Goal: Task Accomplishment & Management: Manage account settings

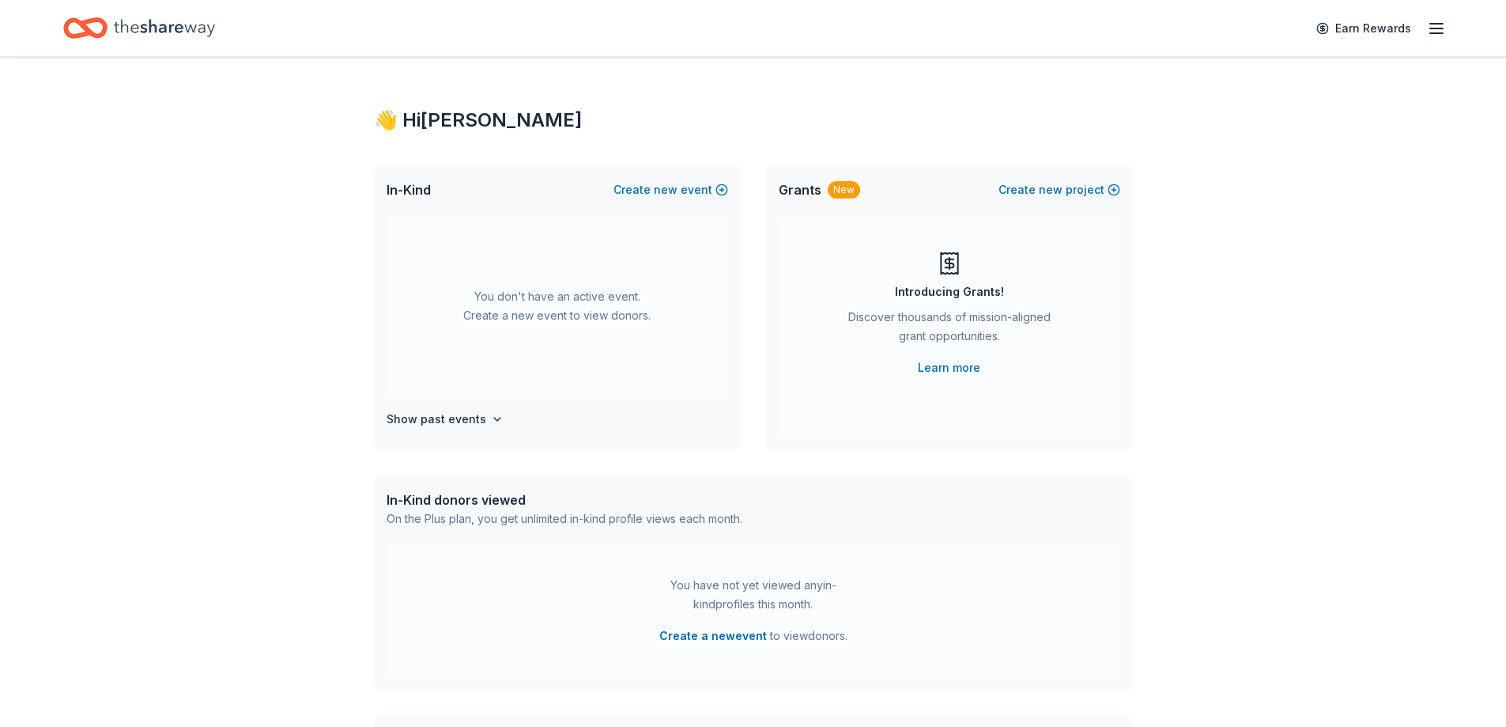
click at [1434, 28] on line "button" at bounding box center [1436, 28] width 13 height 0
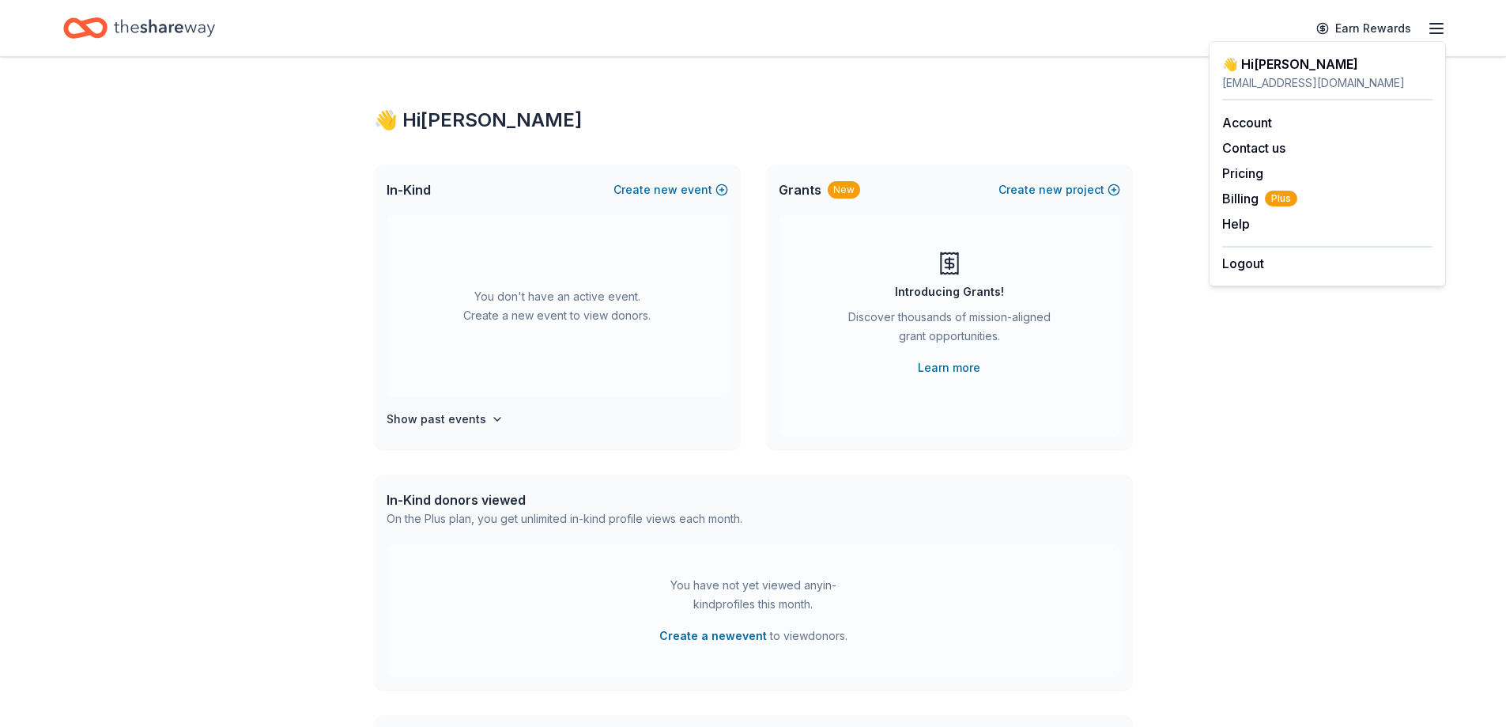
click at [1434, 28] on line "button" at bounding box center [1436, 28] width 13 height 0
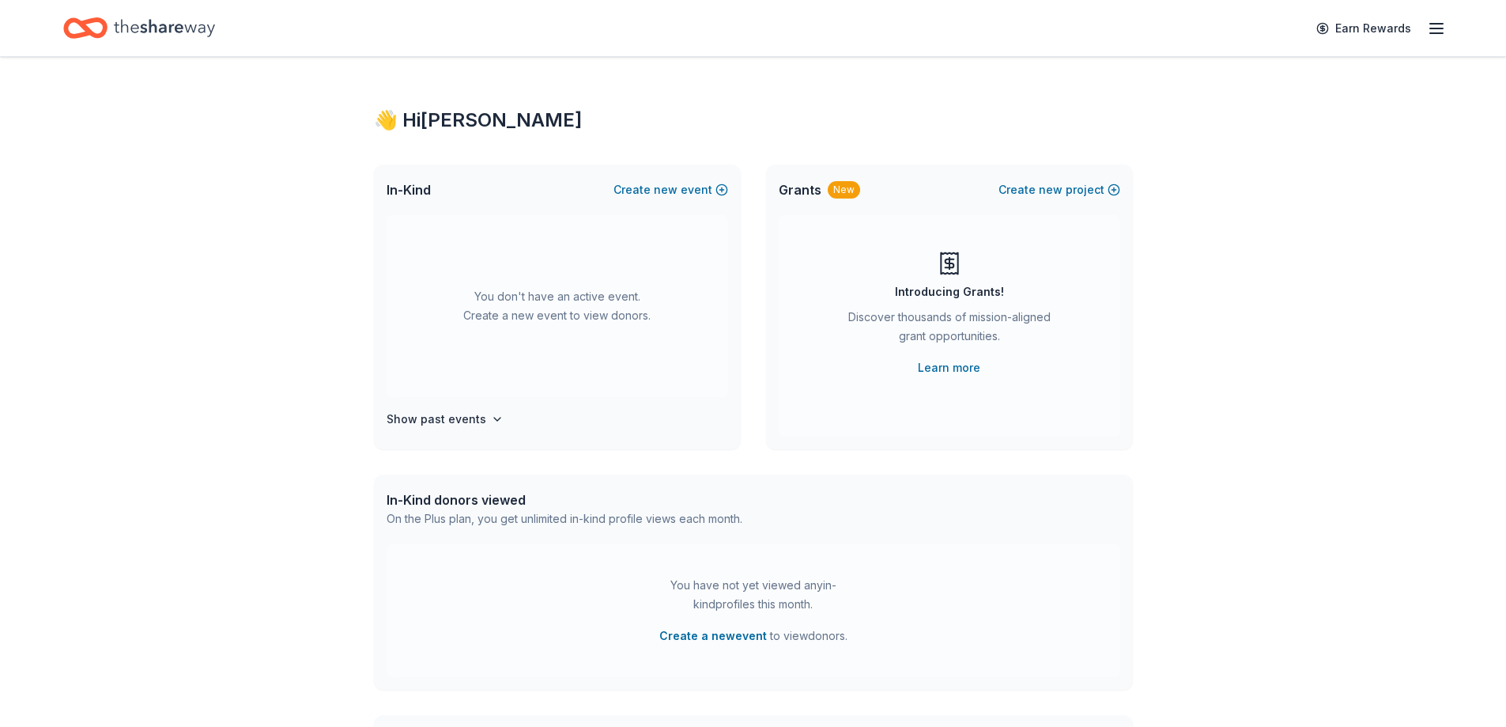
click at [157, 27] on icon "Home" at bounding box center [164, 27] width 101 height 17
click at [1430, 25] on icon "button" at bounding box center [1436, 28] width 19 height 19
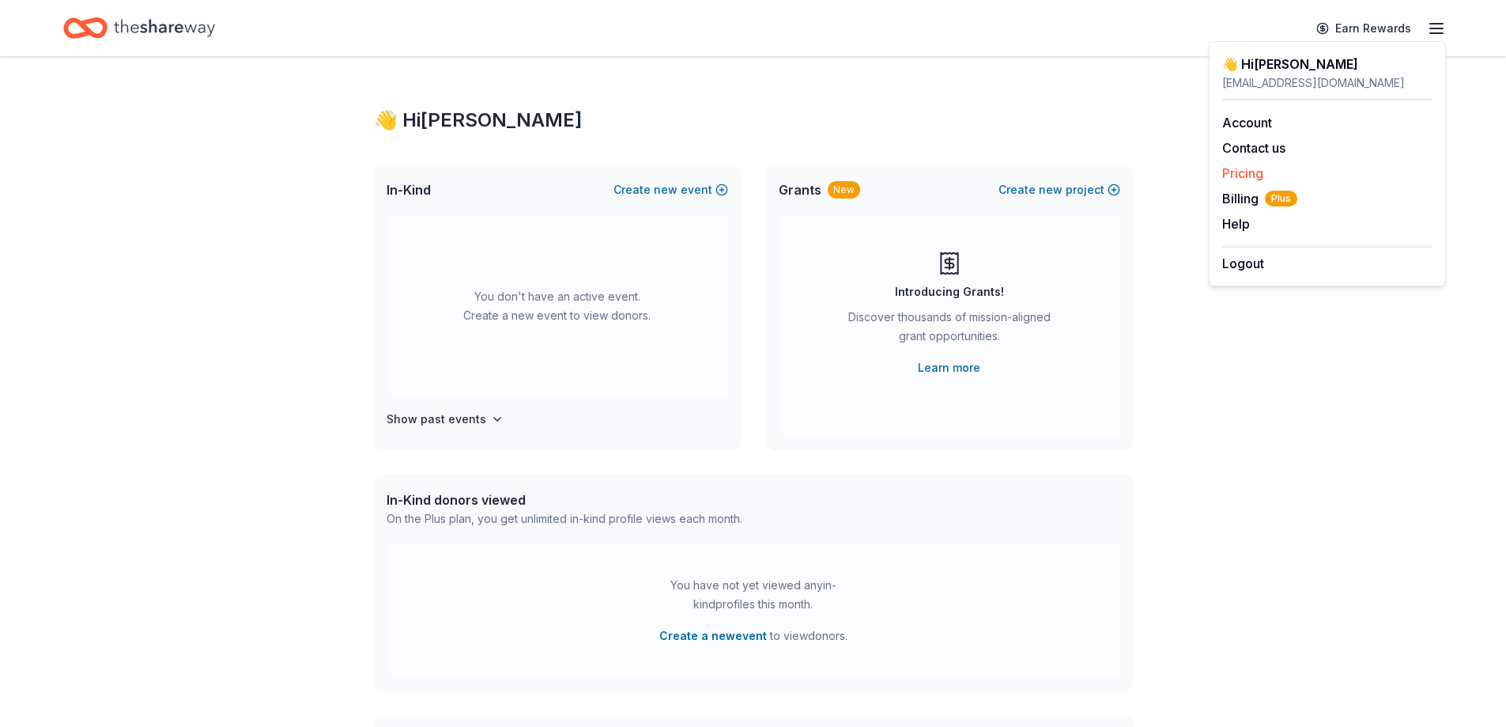
click at [1290, 164] on div "Pricing" at bounding box center [1327, 173] width 210 height 19
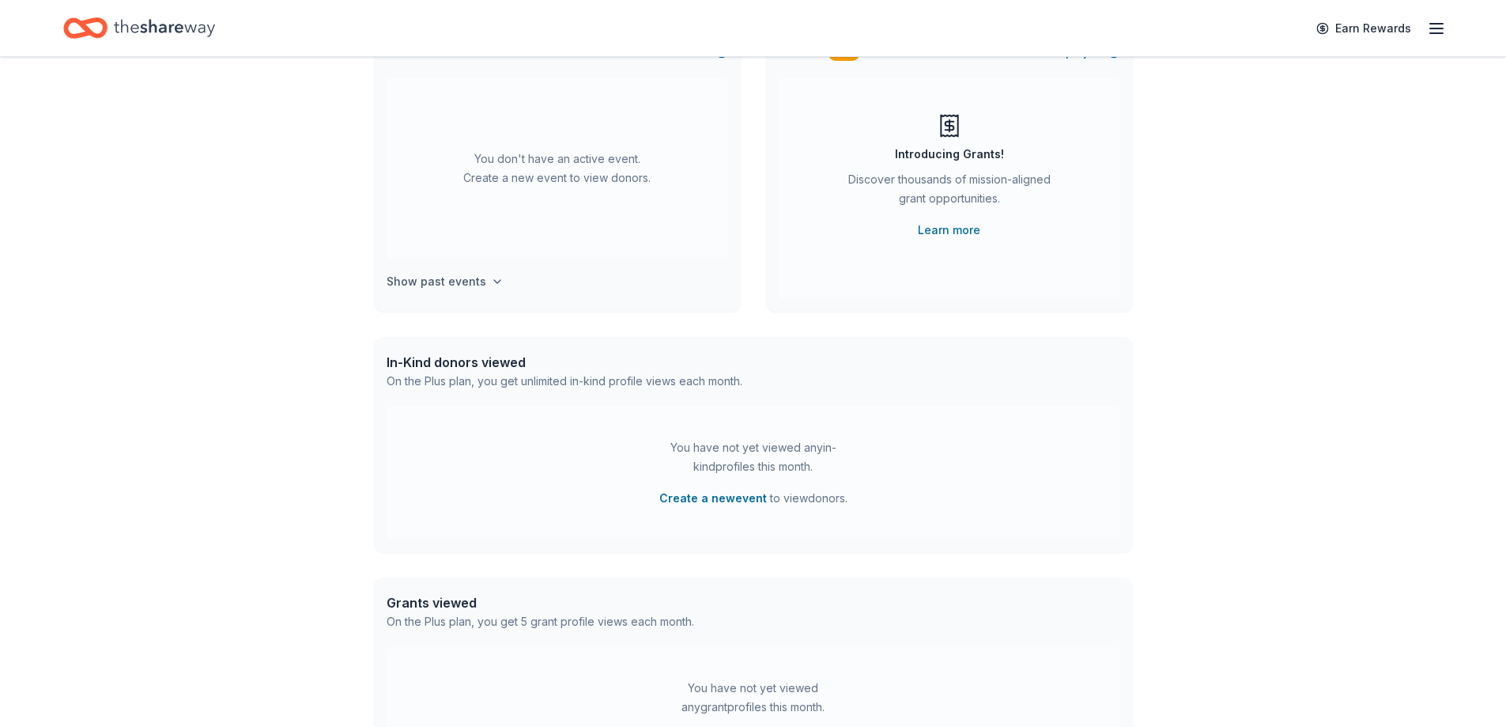
scroll to position [158, 0]
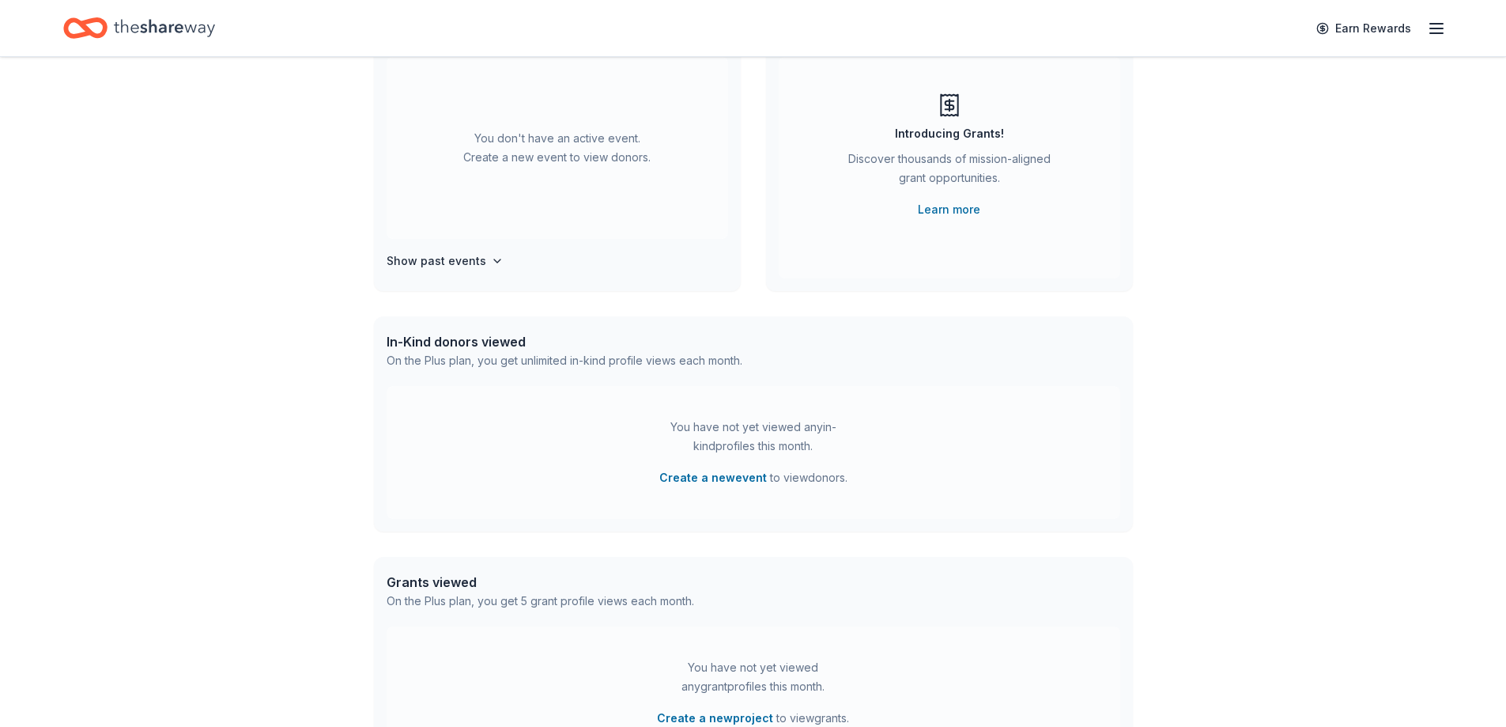
click at [474, 245] on div "You don't have an active event. Create a new event to view donors. Show past ev…" at bounding box center [557, 174] width 367 height 234
click at [491, 264] on icon "button" at bounding box center [497, 261] width 13 height 13
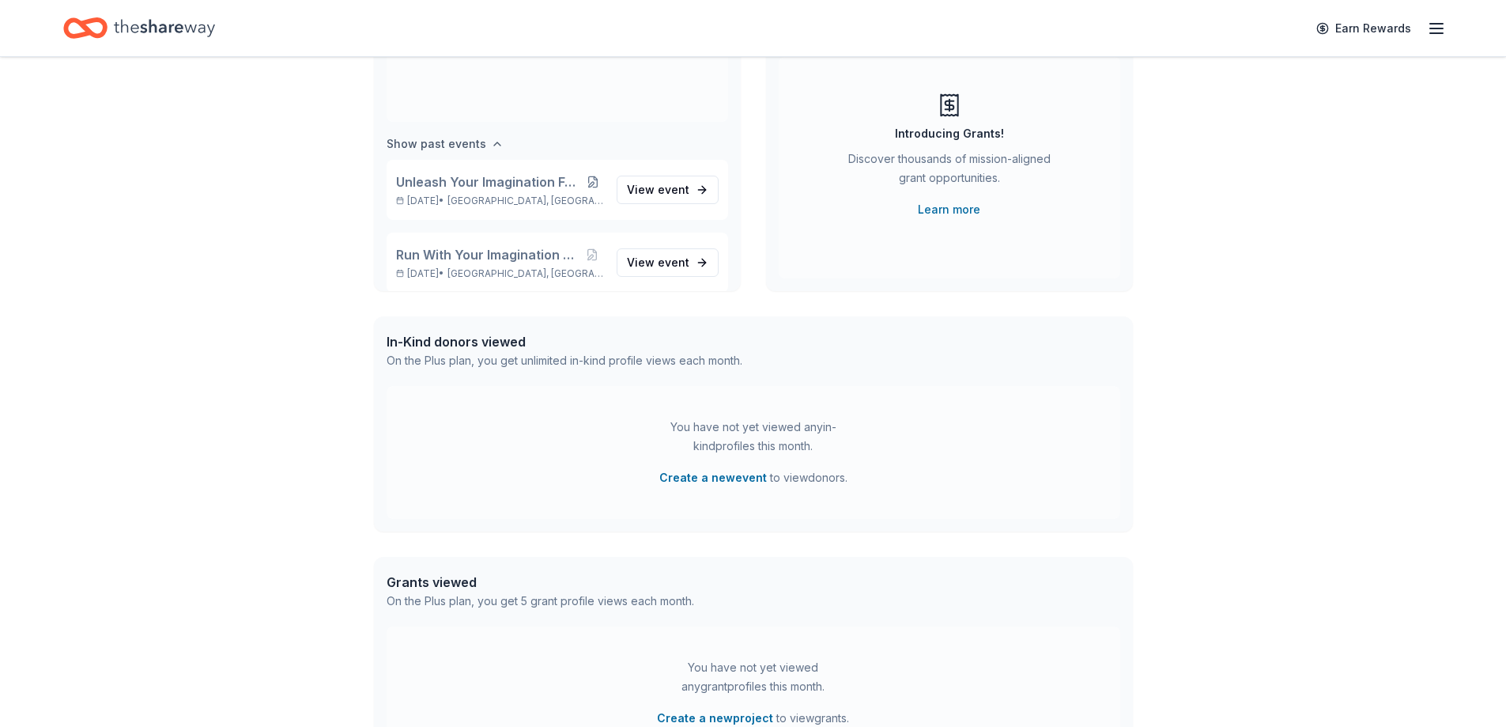
scroll to position [131, 0]
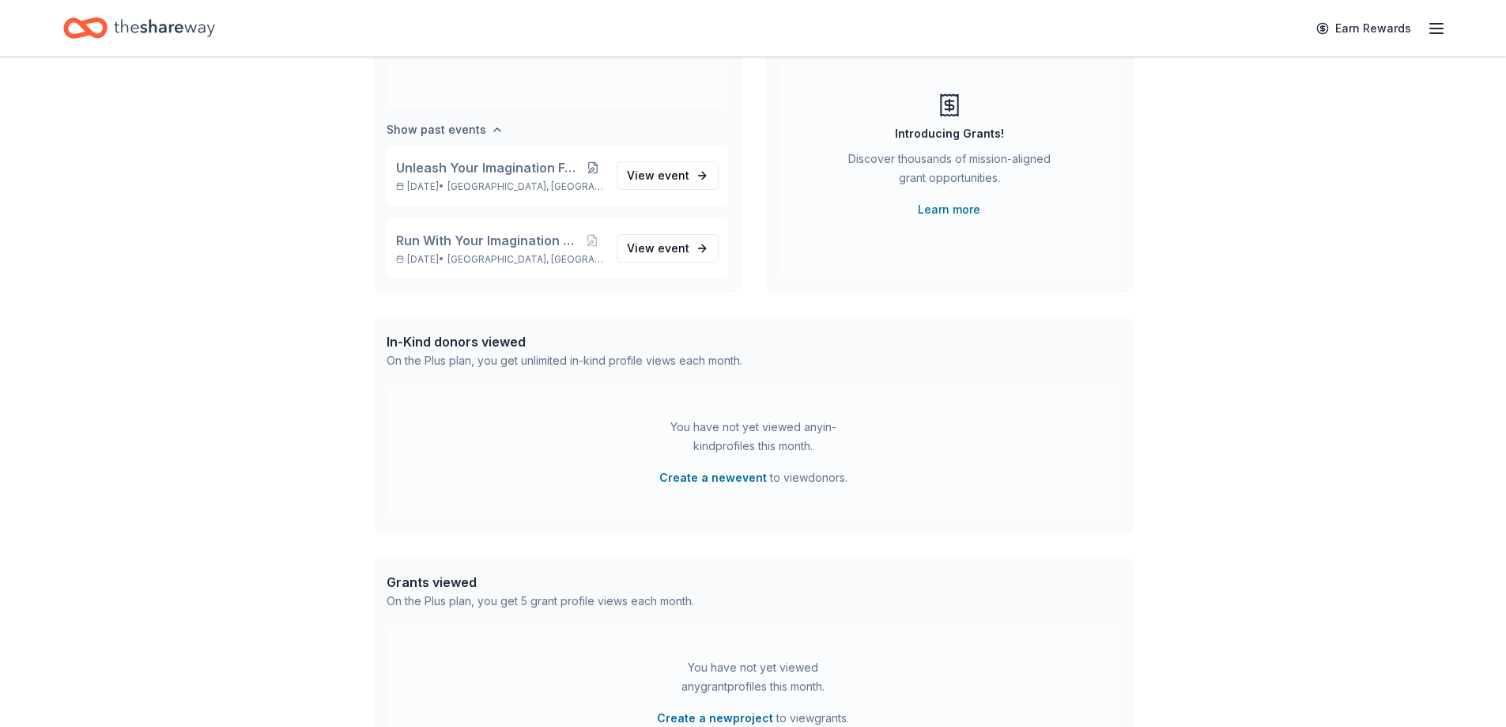
click at [491, 128] on icon "button" at bounding box center [497, 129] width 13 height 13
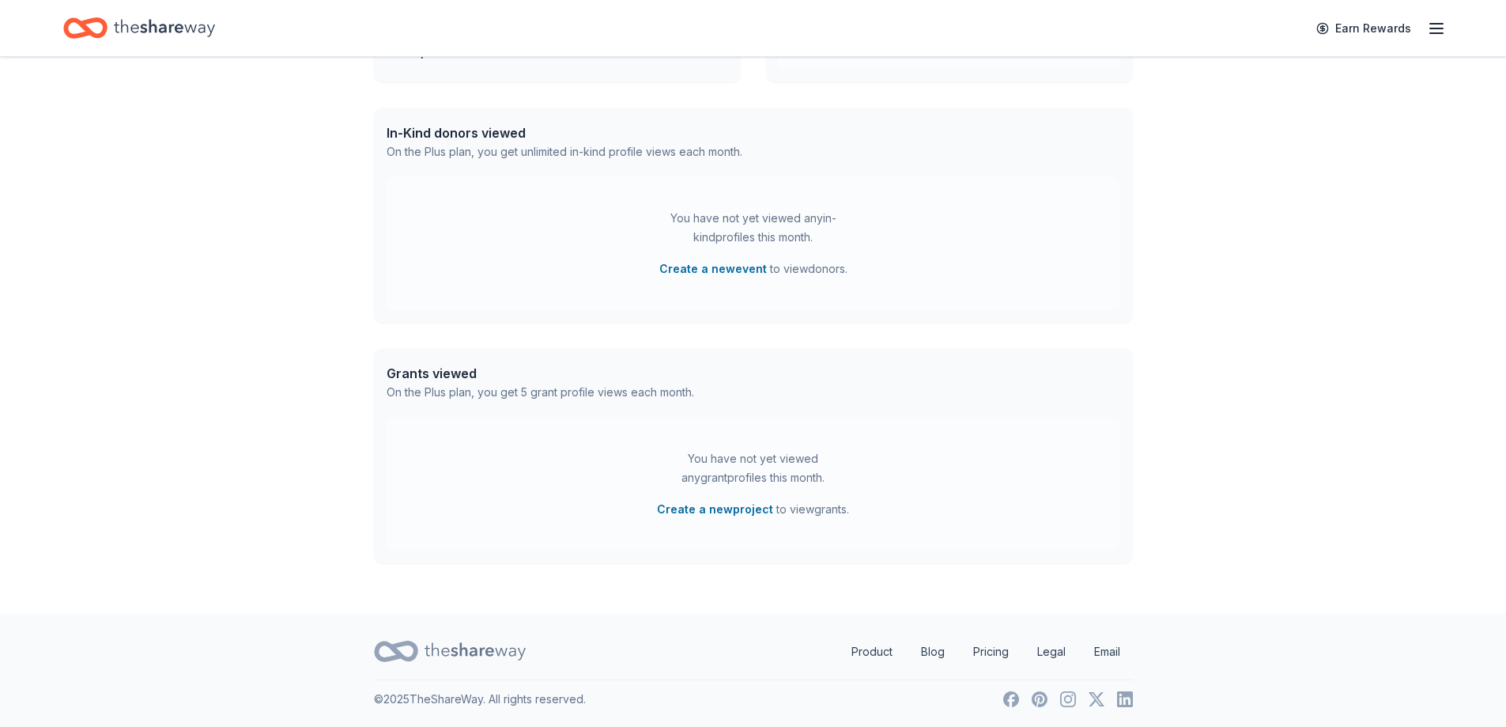
scroll to position [368, 0]
click at [882, 653] on link "Product" at bounding box center [872, 651] width 66 height 32
click at [874, 646] on link "Product" at bounding box center [872, 651] width 66 height 32
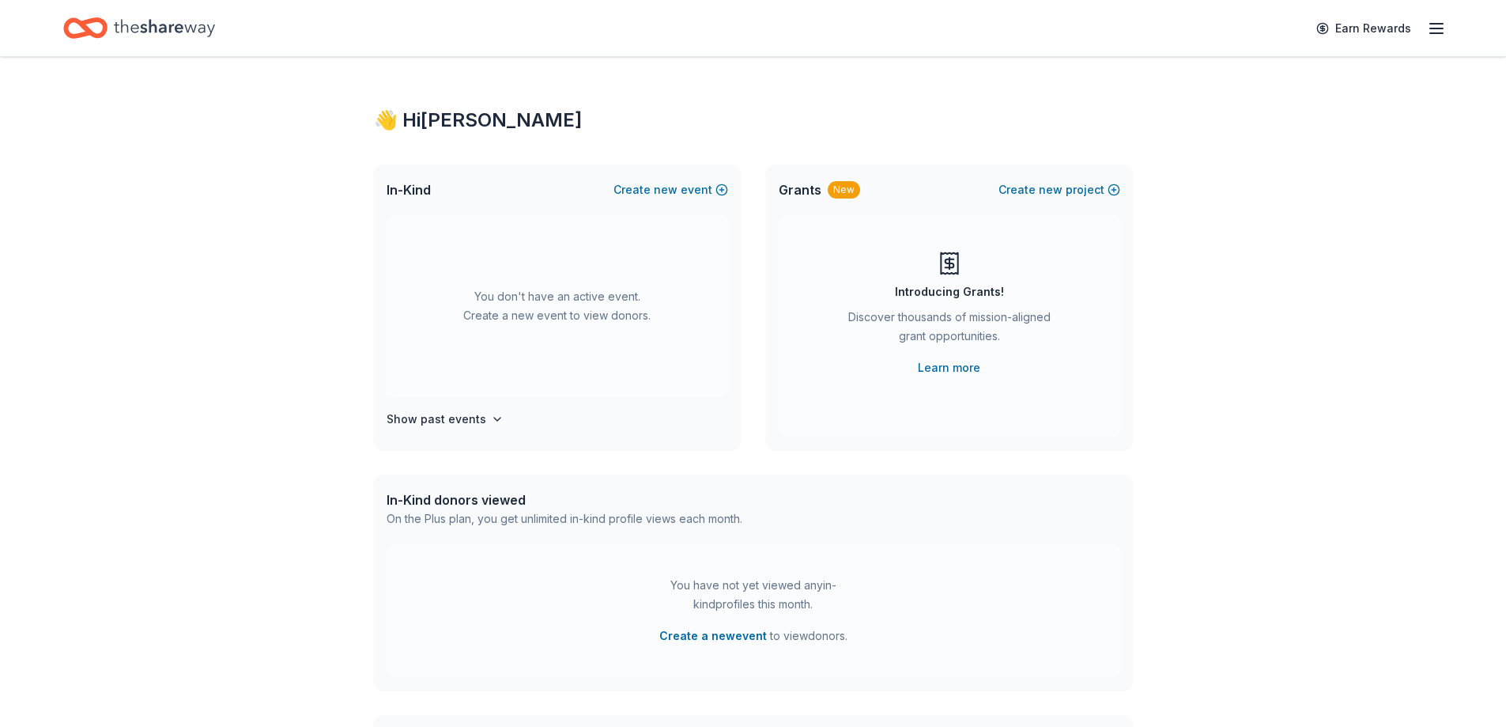
click at [1426, 31] on div "Earn Rewards" at bounding box center [1376, 27] width 139 height 37
click at [1450, 26] on div "Earn Rewards" at bounding box center [753, 28] width 1506 height 56
click at [1435, 22] on icon "button" at bounding box center [1436, 28] width 19 height 19
click at [1243, 224] on button "Help" at bounding box center [1236, 223] width 28 height 19
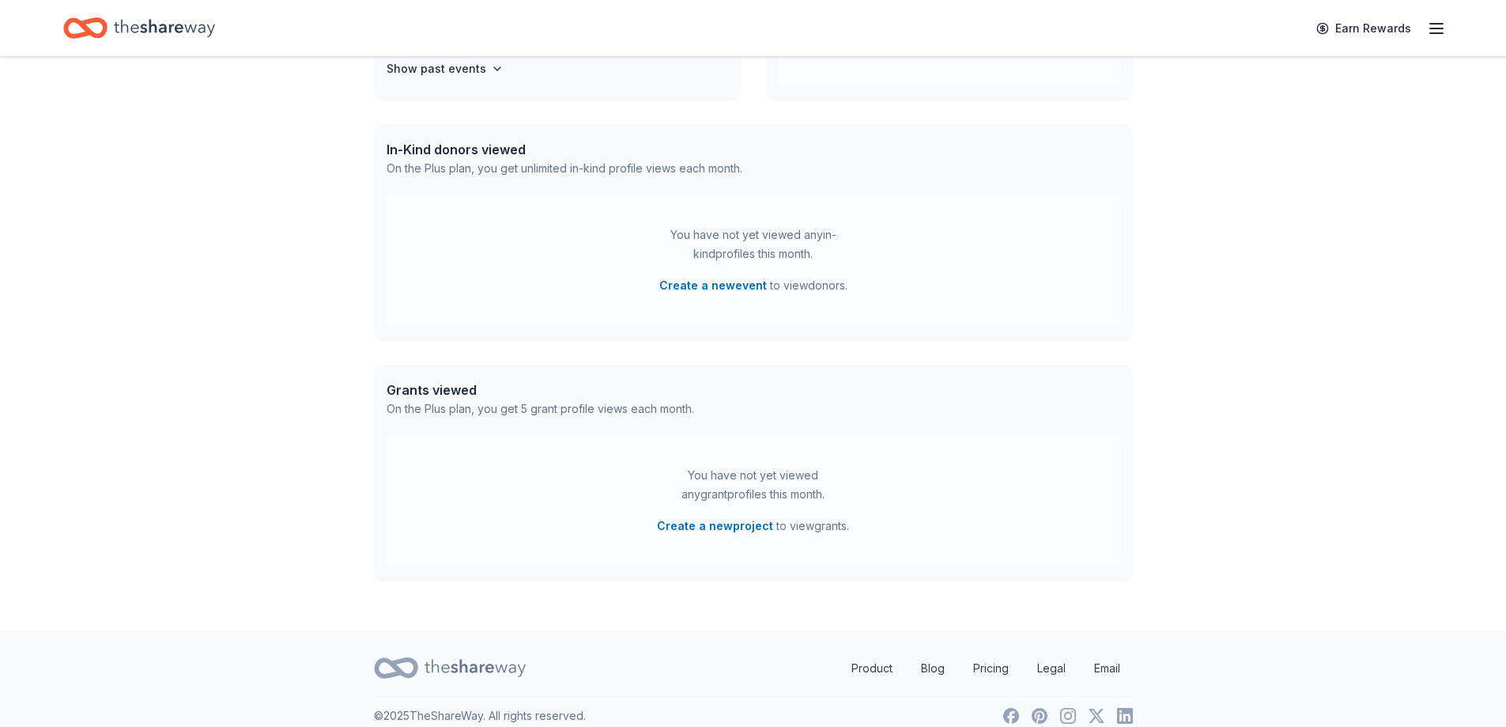
scroll to position [368, 0]
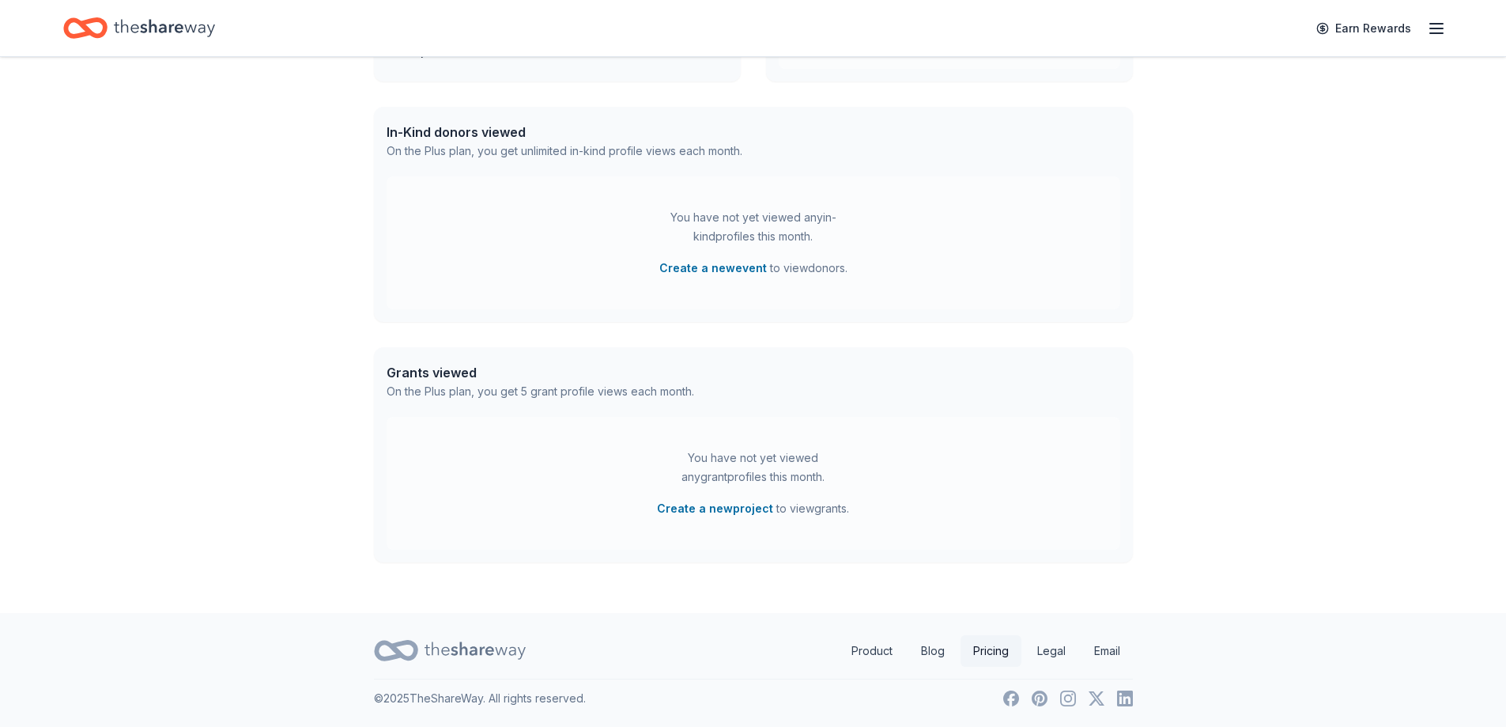
click at [974, 647] on link "Pricing" at bounding box center [991, 651] width 61 height 32
click at [476, 647] on icon at bounding box center [475, 650] width 101 height 32
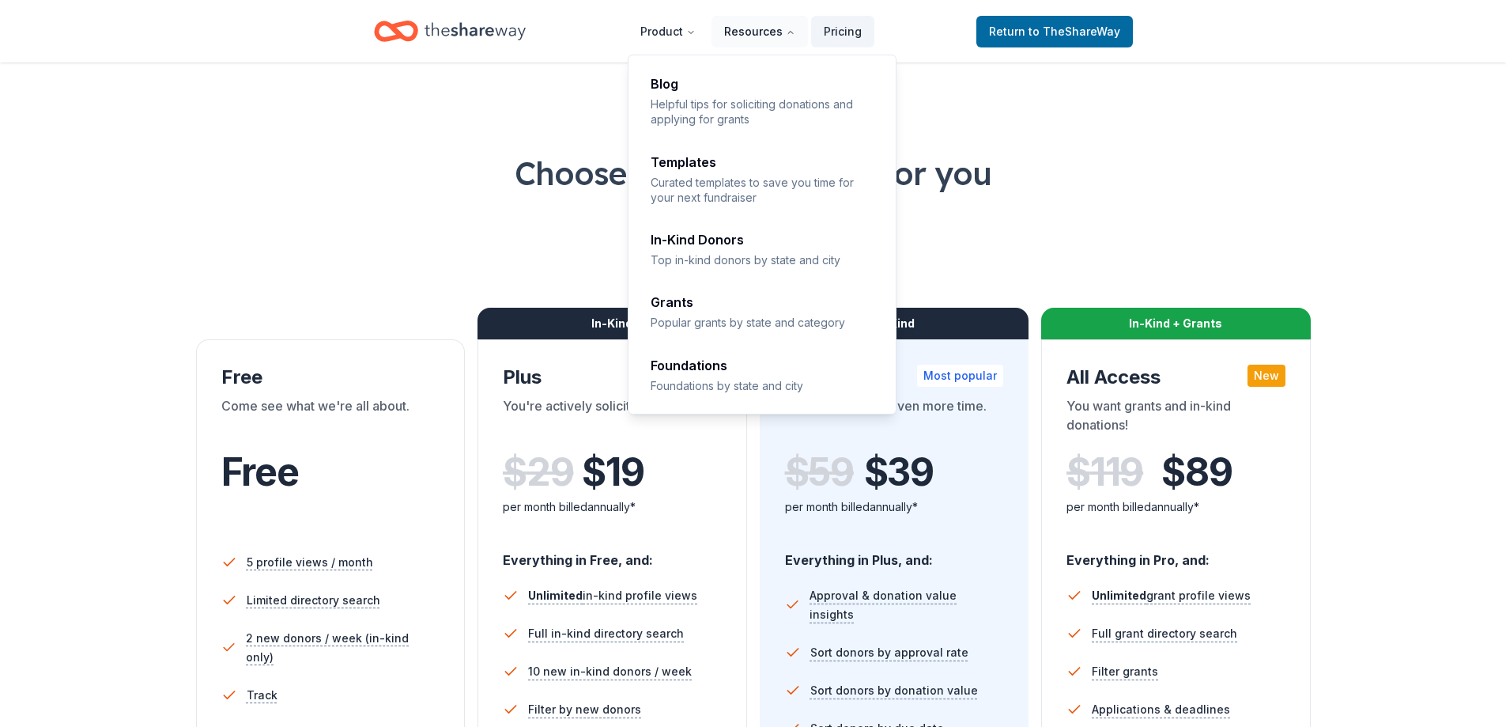
click at [791, 31] on icon "Main" at bounding box center [790, 32] width 9 height 9
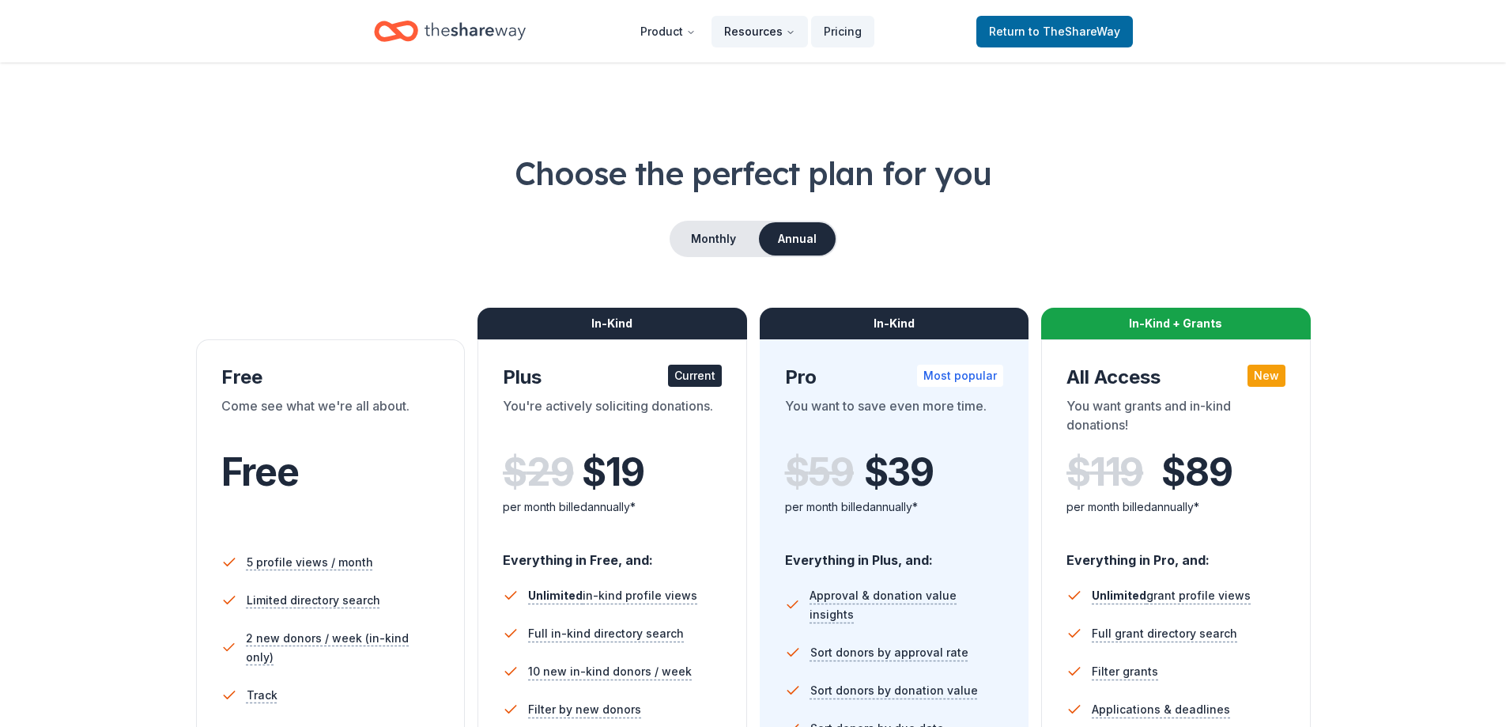
click at [791, 31] on icon "Main" at bounding box center [790, 32] width 9 height 9
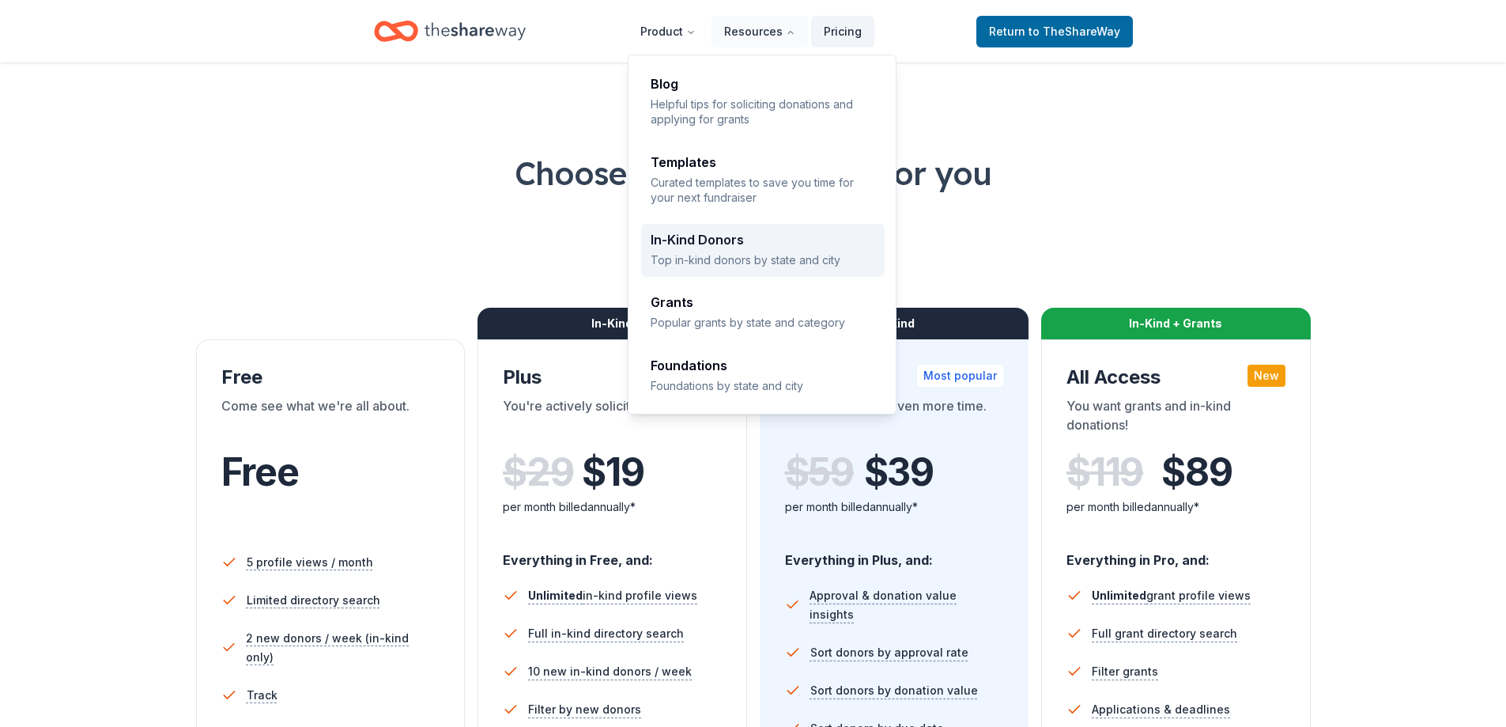
click at [817, 251] on div "In-Kind Donors Top in-kind donors by state and city" at bounding box center [763, 250] width 225 height 34
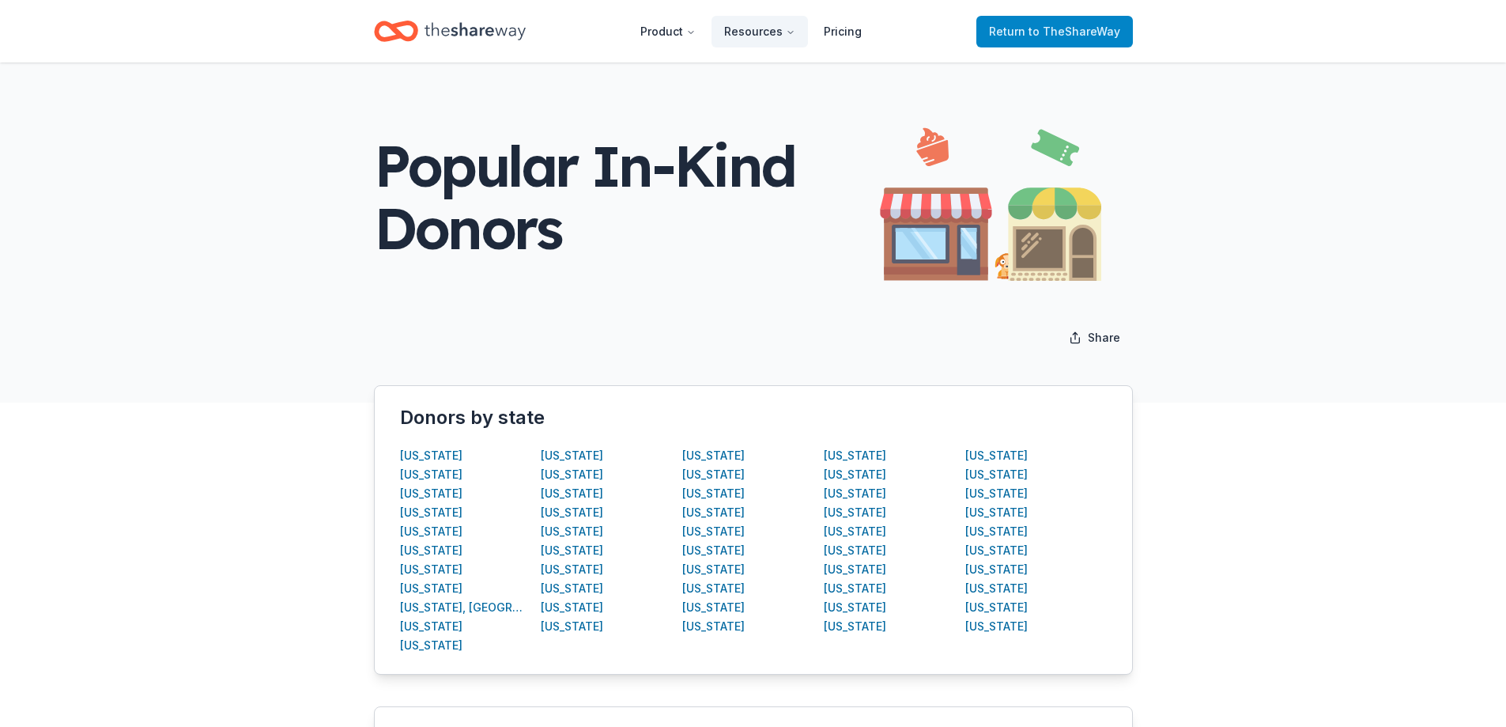
click at [1089, 26] on span "to TheShareWay" at bounding box center [1075, 31] width 92 height 13
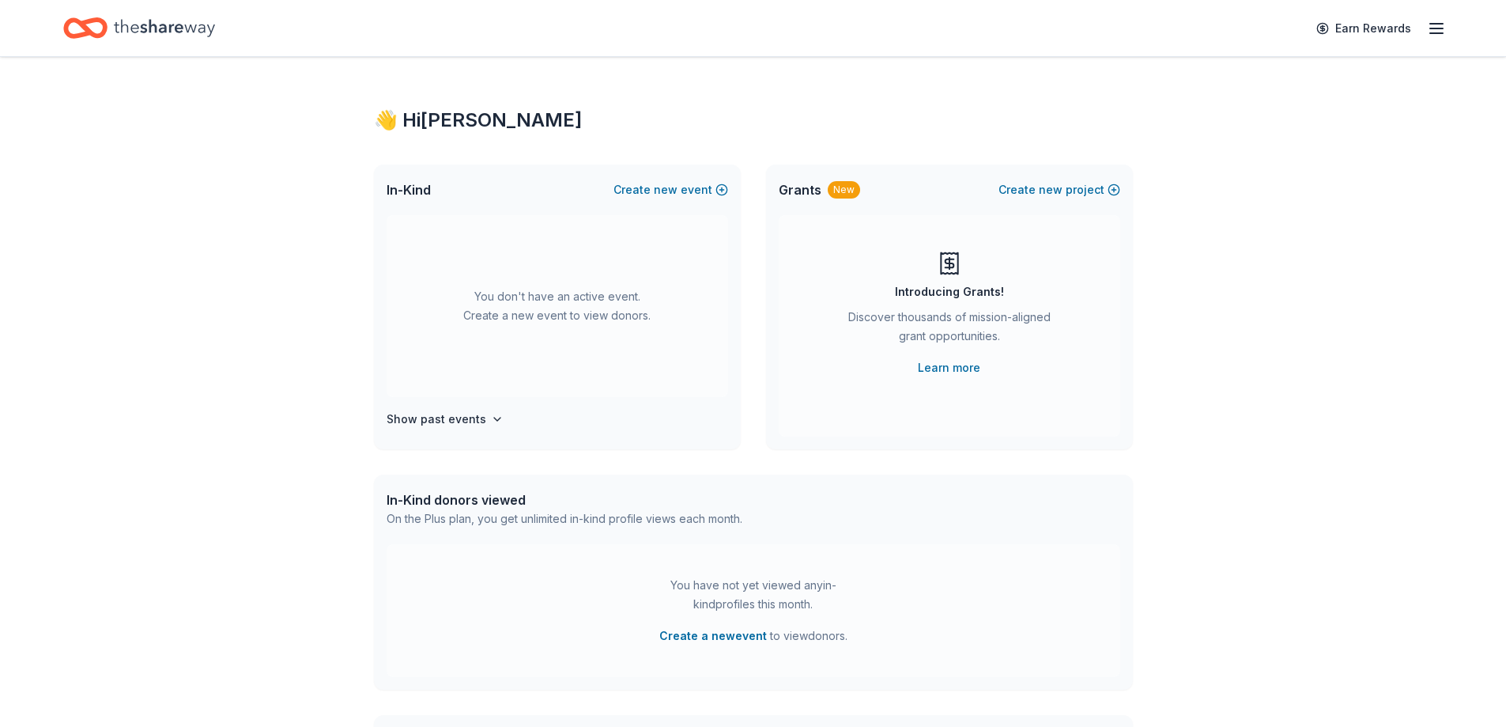
click at [1430, 27] on icon "button" at bounding box center [1436, 28] width 19 height 19
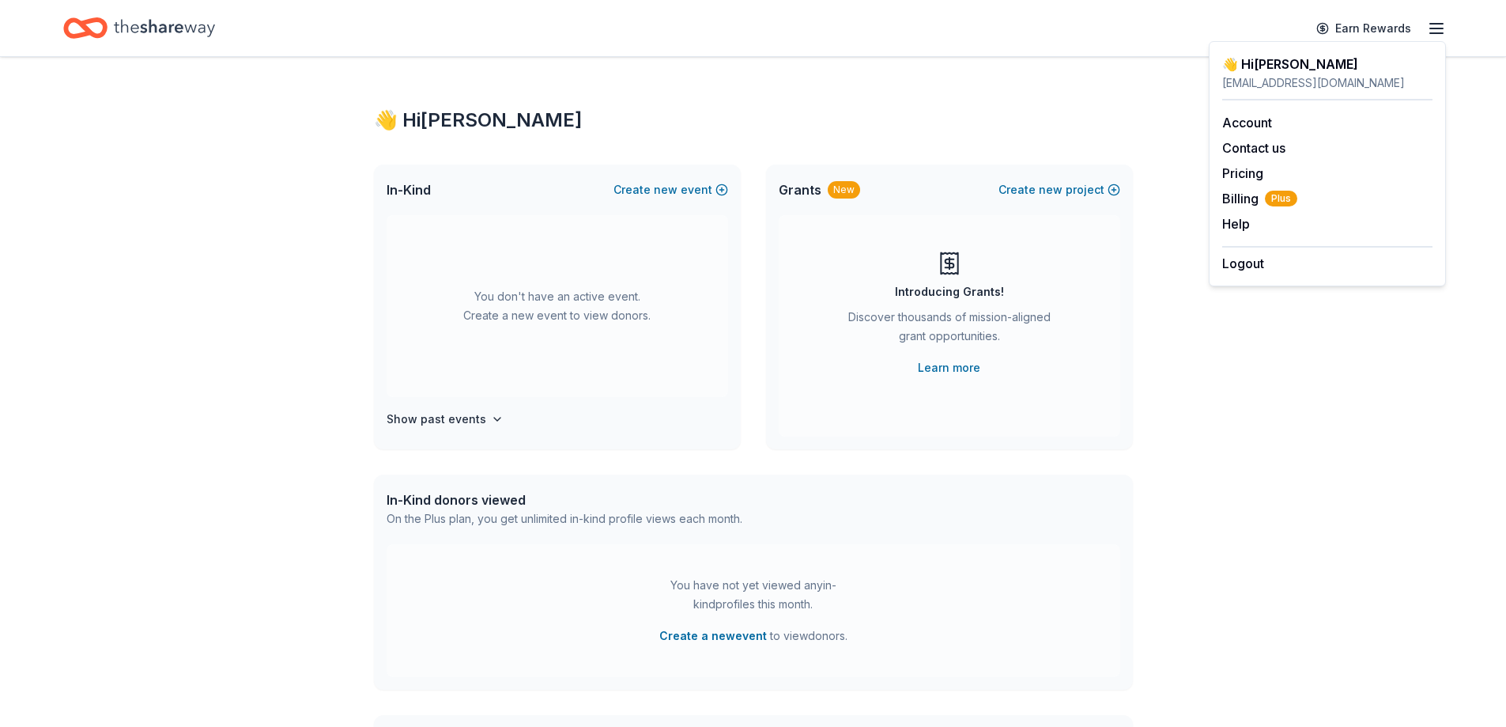
drag, startPoint x: 1331, startPoint y: 70, endPoint x: 1271, endPoint y: 70, distance: 60.1
click at [1293, 70] on div "👋 Hi [PERSON_NAME]" at bounding box center [1327, 64] width 210 height 19
click at [1247, 83] on div "[EMAIL_ADDRESS][DOMAIN_NAME]" at bounding box center [1327, 83] width 210 height 19
click at [1259, 122] on link "Account" at bounding box center [1247, 123] width 50 height 16
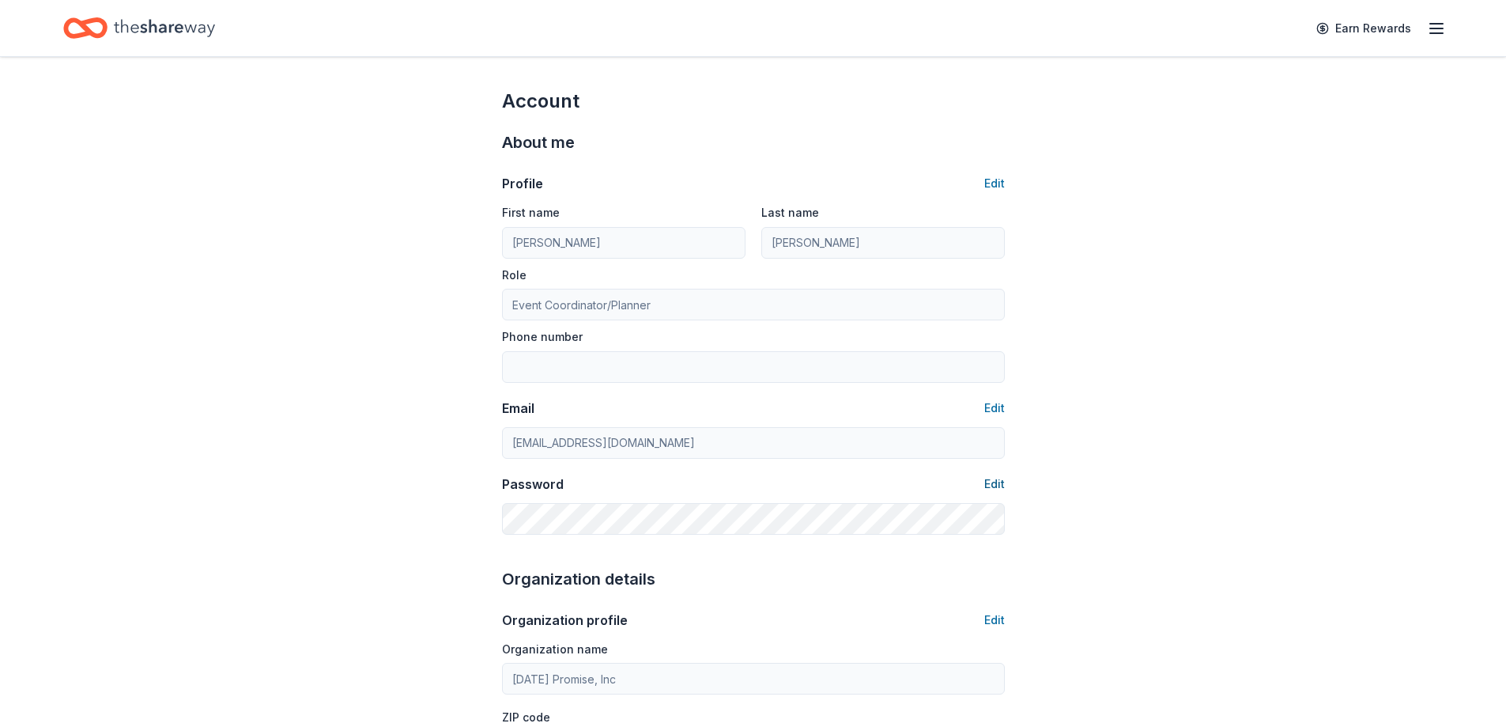
click at [999, 483] on button "Edit" at bounding box center [994, 483] width 21 height 19
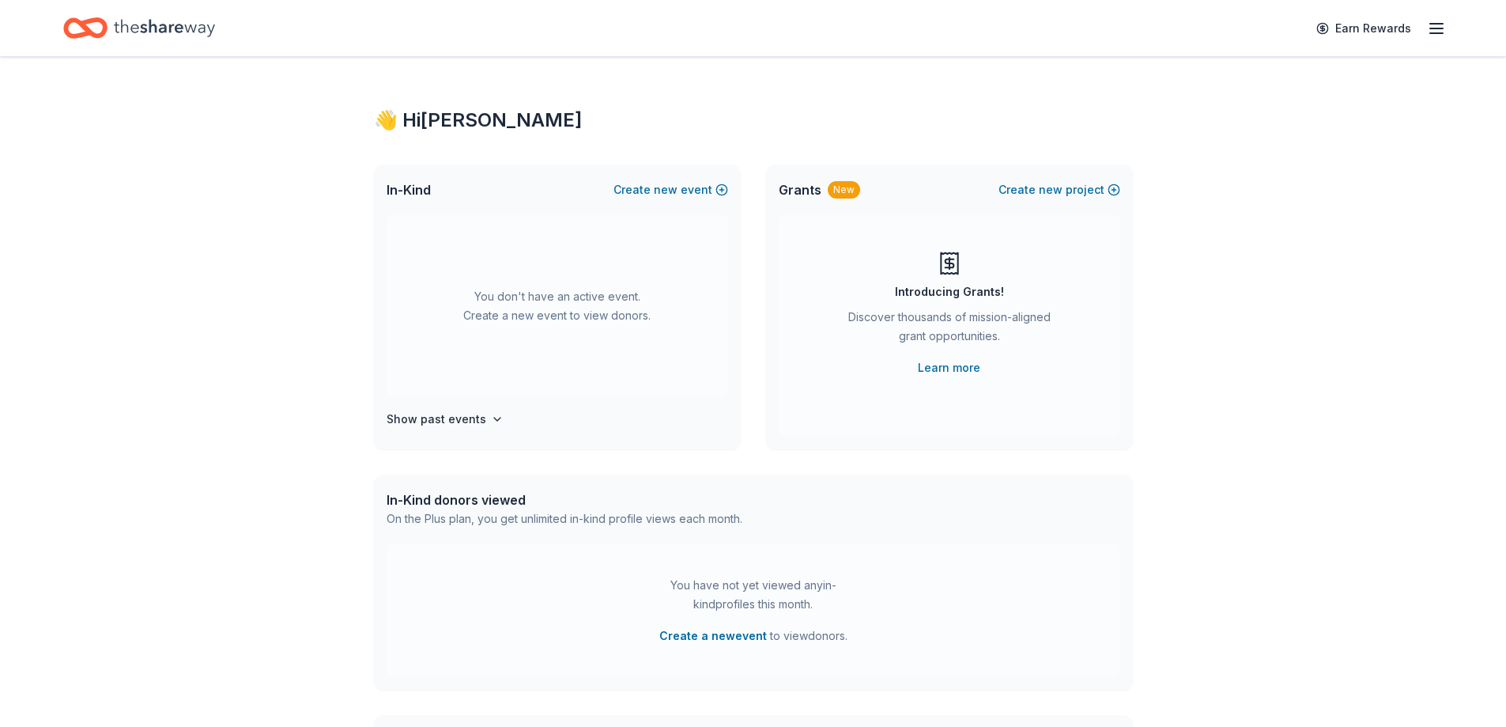
click at [1431, 19] on icon "button" at bounding box center [1436, 28] width 19 height 19
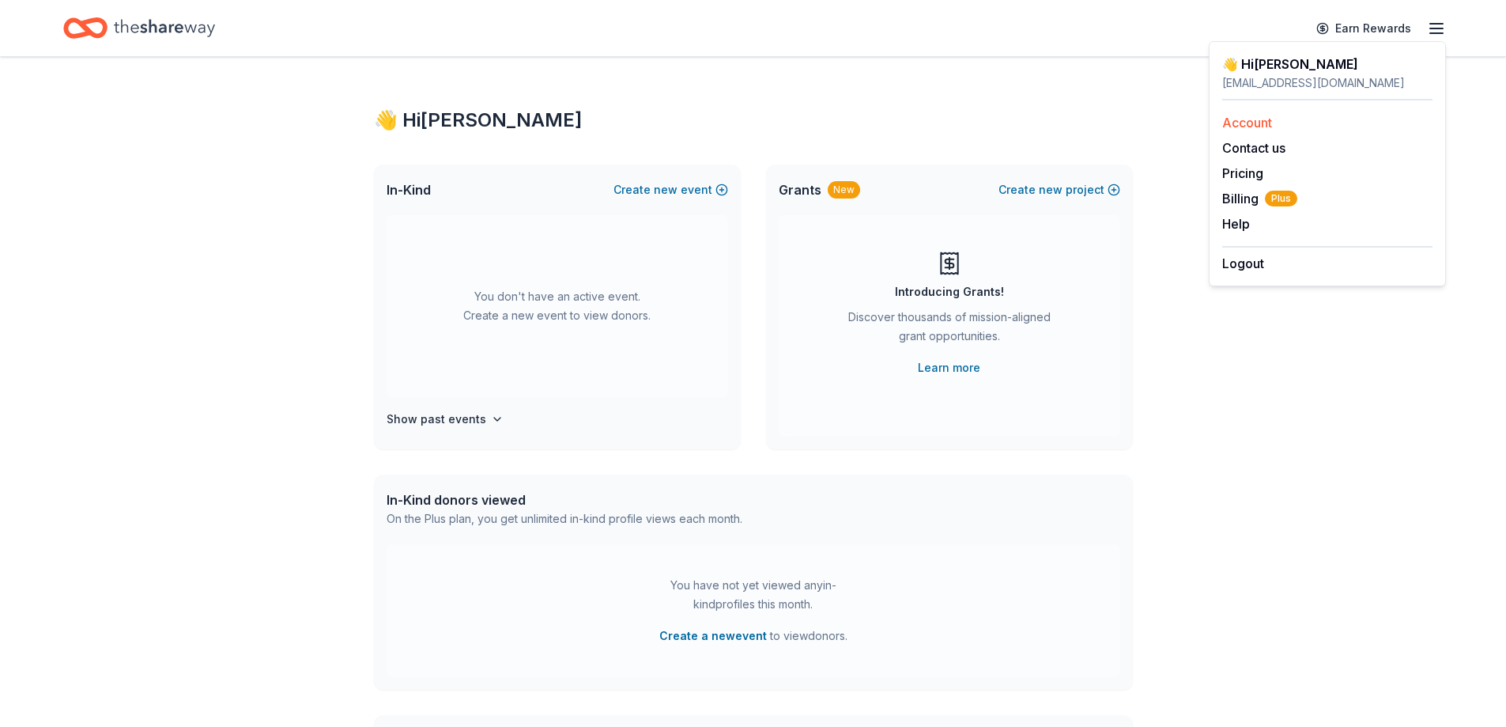
click at [1266, 125] on link "Account" at bounding box center [1247, 123] width 50 height 16
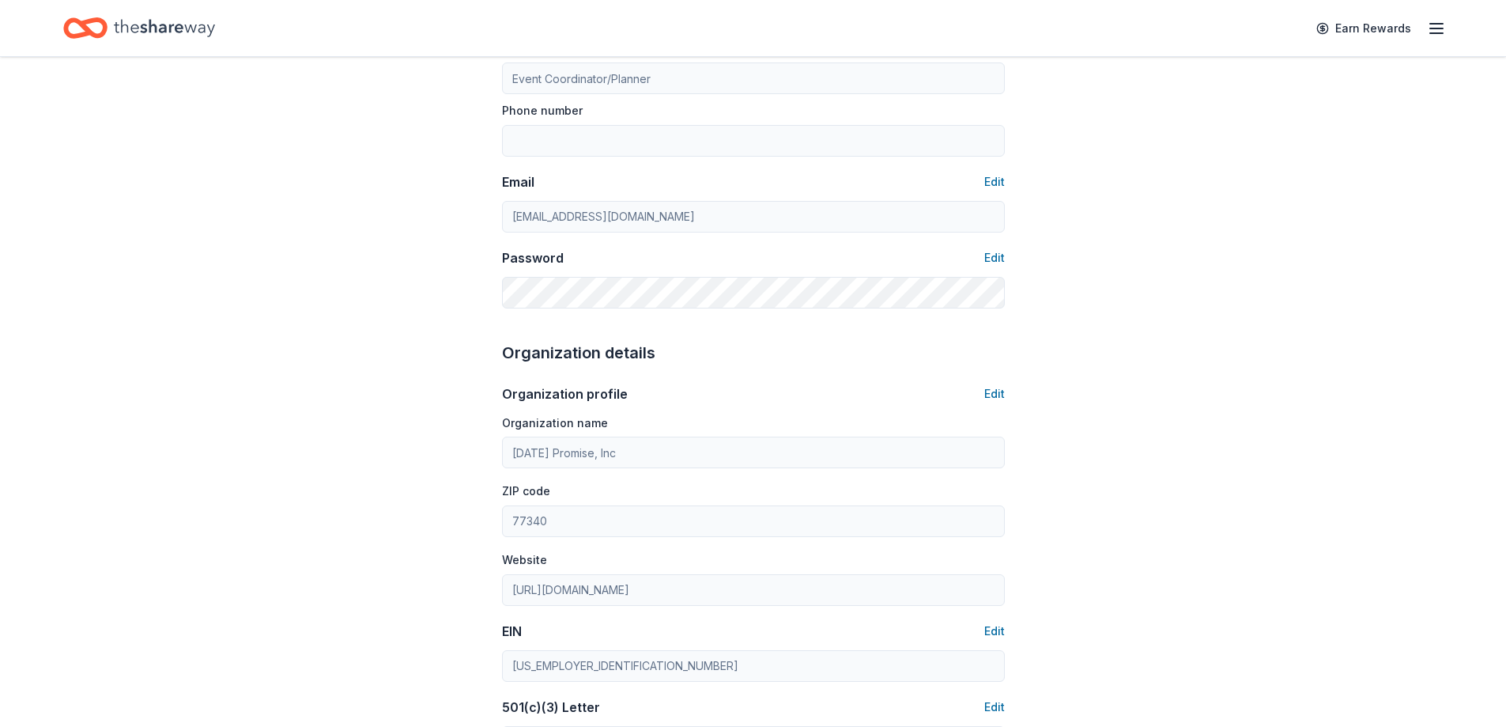
scroll to position [225, 0]
click at [995, 260] on button "Edit" at bounding box center [994, 259] width 21 height 19
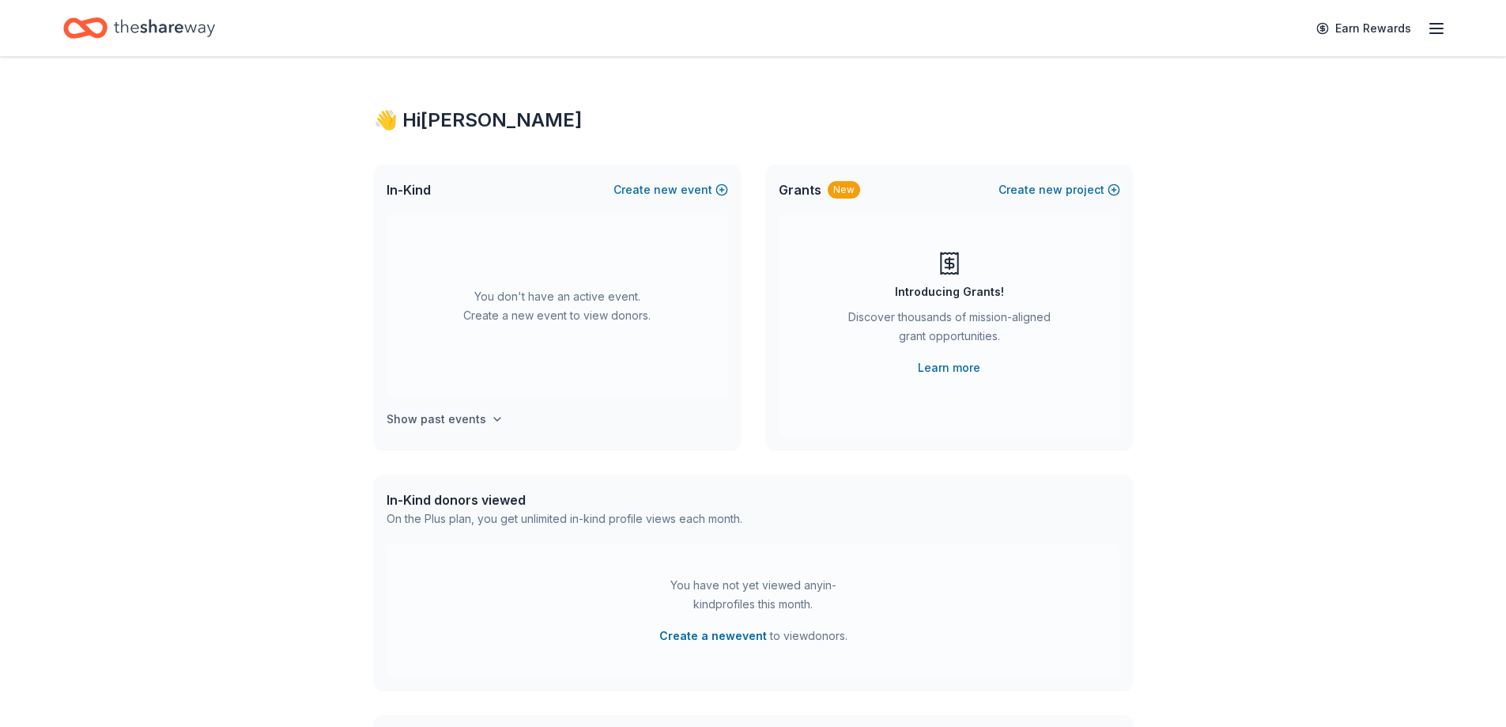
click at [494, 417] on icon "button" at bounding box center [497, 418] width 6 height 3
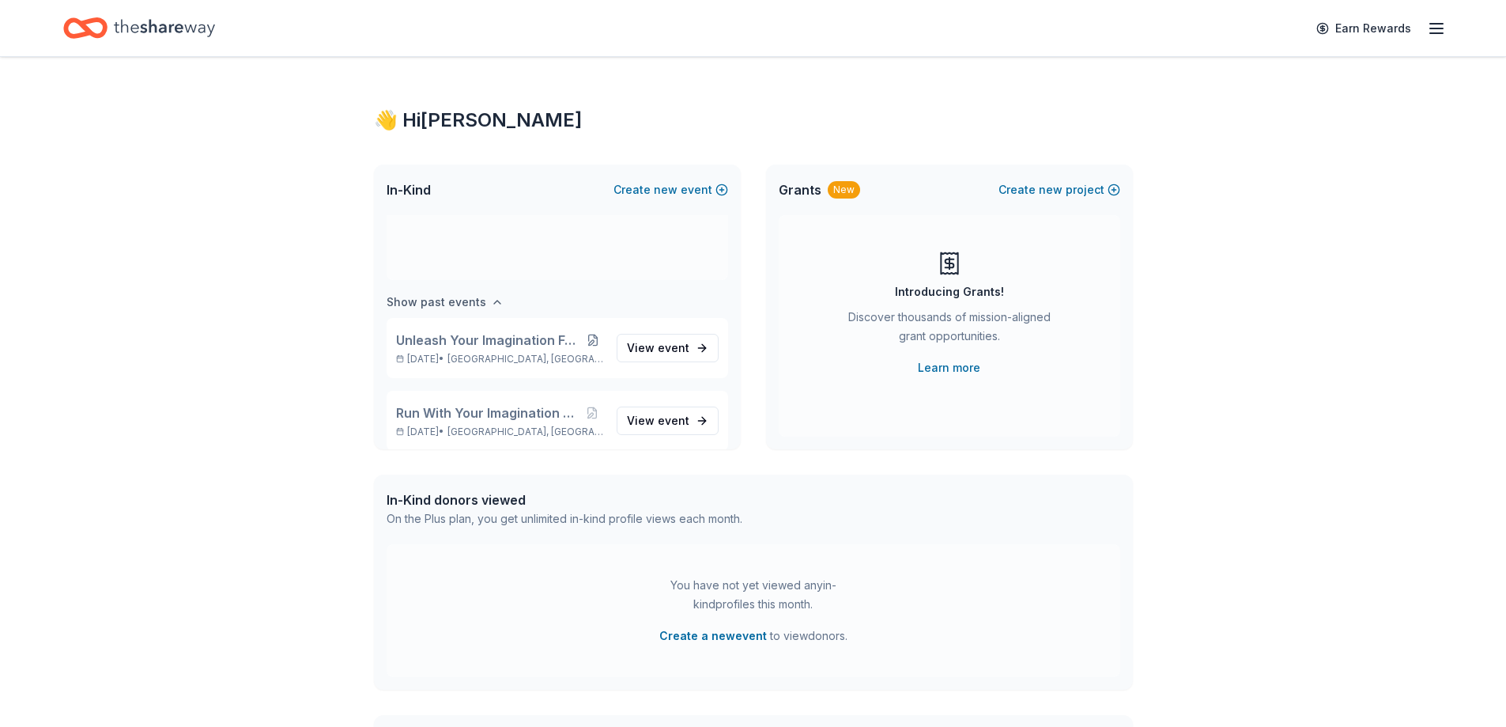
scroll to position [131, 0]
